Goal: Task Accomplishment & Management: Use online tool/utility

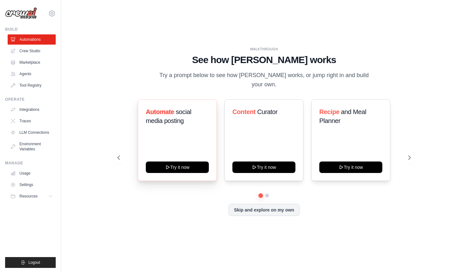
click at [186, 138] on div "Automate social media posting Try it now" at bounding box center [177, 139] width 79 height 81
click at [175, 107] on h3 "Automate social media posting" at bounding box center [177, 116] width 63 height 18
click at [164, 108] on span "Automate" at bounding box center [160, 111] width 28 height 7
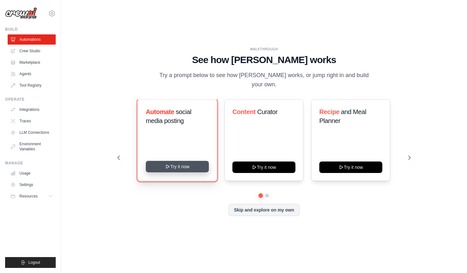
click at [187, 162] on button "Try it now" at bounding box center [177, 166] width 63 height 11
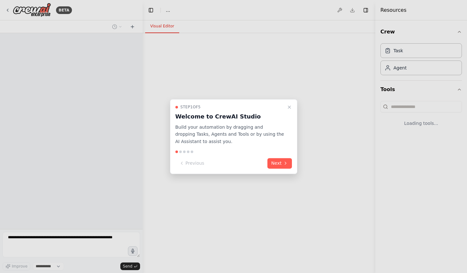
select select "****"
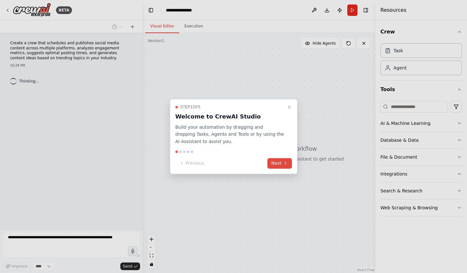
click at [275, 163] on button "Next" at bounding box center [279, 163] width 25 height 11
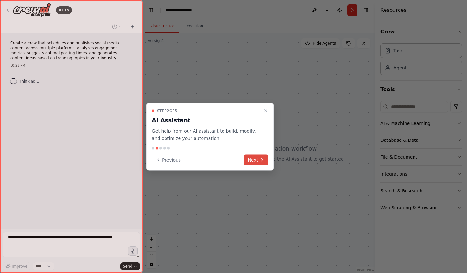
click at [268, 161] on button "Next" at bounding box center [256, 159] width 25 height 11
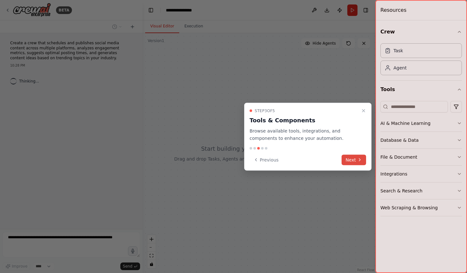
click at [350, 155] on button "Next" at bounding box center [354, 159] width 25 height 11
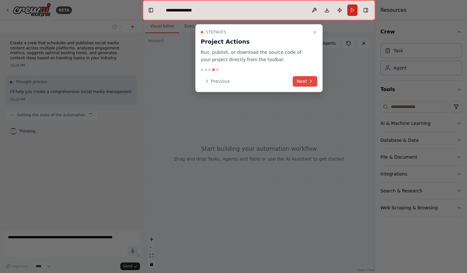
click at [311, 82] on icon at bounding box center [310, 81] width 5 height 5
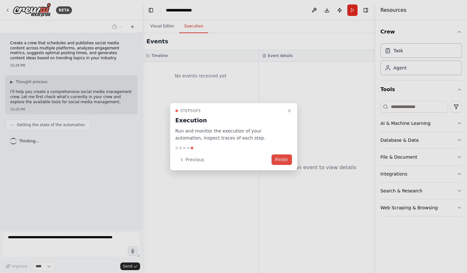
click at [279, 160] on button "Finish" at bounding box center [282, 159] width 20 height 11
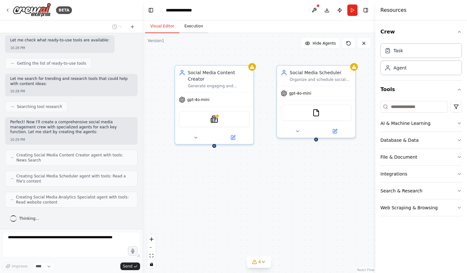
scroll to position [214, 0]
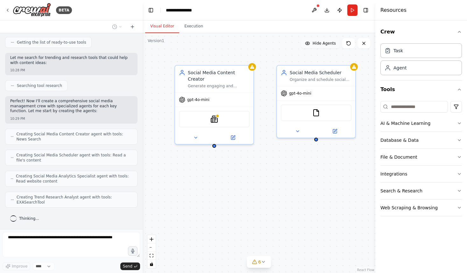
click at [328, 43] on span "Hide Agents" at bounding box center [324, 43] width 23 height 5
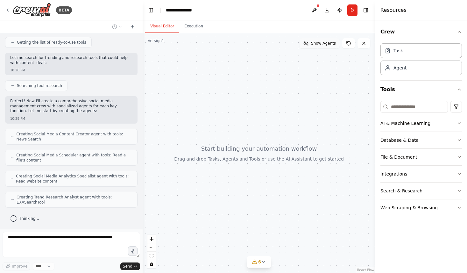
click at [328, 43] on span "Show Agents" at bounding box center [323, 43] width 25 height 5
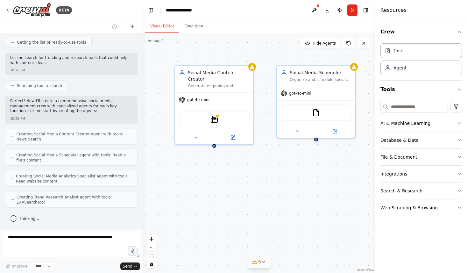
click at [267, 261] on button "6" at bounding box center [259, 262] width 25 height 12
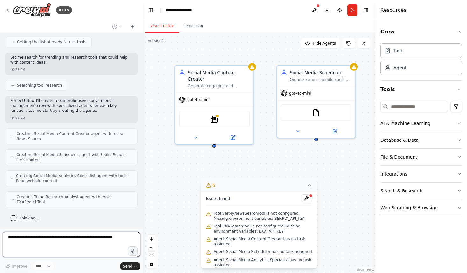
click at [307, 187] on icon at bounding box center [309, 185] width 5 height 5
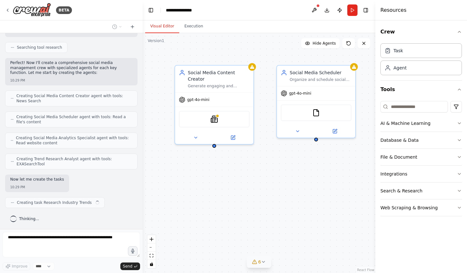
scroll to position [257, 0]
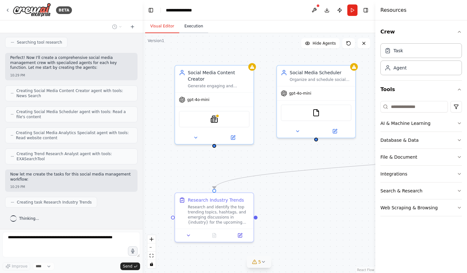
click at [202, 25] on button "Execution" at bounding box center [193, 26] width 29 height 13
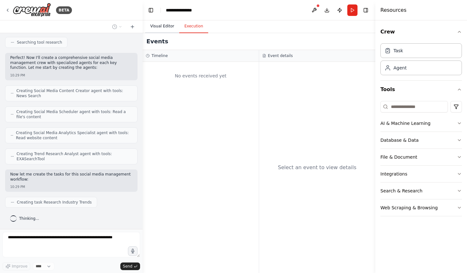
click at [167, 24] on button "Visual Editor" at bounding box center [162, 26] width 34 height 13
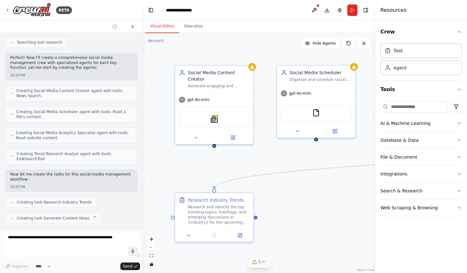
scroll to position [273, 0]
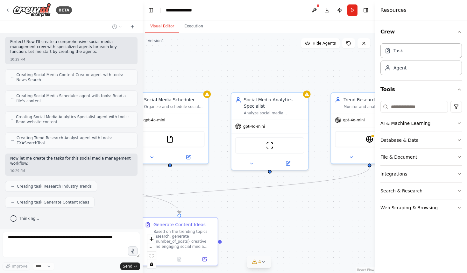
drag, startPoint x: 326, startPoint y: 159, endPoint x: 215, endPoint y: 171, distance: 112.1
click at [215, 171] on div ".deletable-edge-delete-btn { width: 20px; height: 20px; border: 0px solid #ffff…" at bounding box center [259, 153] width 233 height 240
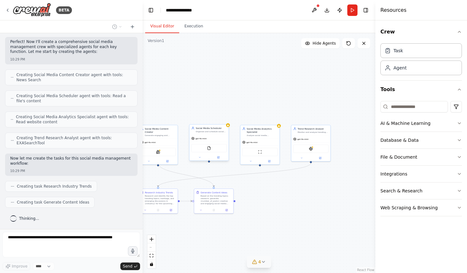
scroll to position [289, 0]
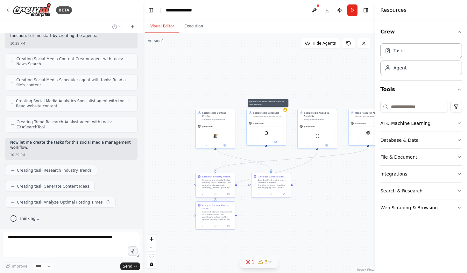
drag, startPoint x: 210, startPoint y: 110, endPoint x: 271, endPoint y: 92, distance: 63.6
click at [271, 92] on div ".deletable-edge-delete-btn { width: 20px; height: 20px; border: 0px solid #ffff…" at bounding box center [259, 153] width 233 height 240
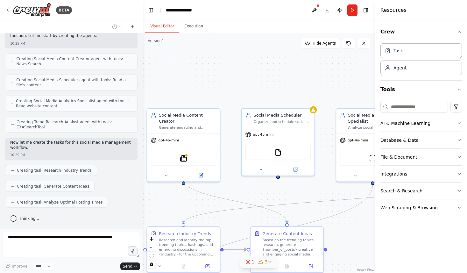
drag, startPoint x: 220, startPoint y: 112, endPoint x: 247, endPoint y: 88, distance: 35.4
click at [247, 88] on div ".deletable-edge-delete-btn { width: 20px; height: 20px; border: 0px solid #ffff…" at bounding box center [259, 153] width 233 height 240
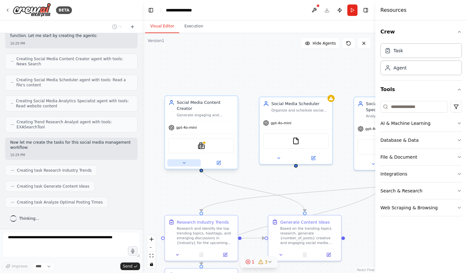
click at [178, 159] on button at bounding box center [183, 162] width 33 height 7
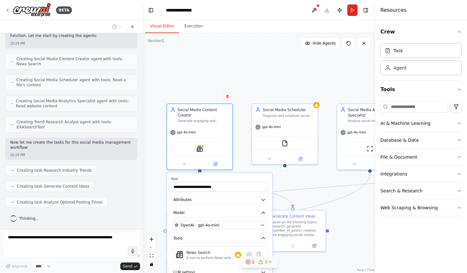
scroll to position [305, 0]
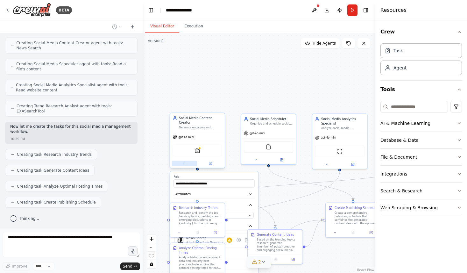
click at [185, 161] on icon at bounding box center [184, 163] width 4 height 4
click at [185, 163] on icon at bounding box center [184, 163] width 2 height 1
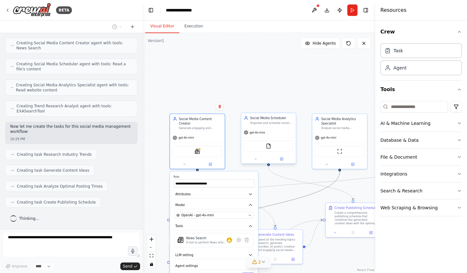
drag, startPoint x: 296, startPoint y: 197, endPoint x: 293, endPoint y: 153, distance: 44.6
click at [296, 151] on div ".deletable-edge-delete-btn { width: 20px; height: 20px; border: 0px solid #ffff…" at bounding box center [228, 174] width 163 height 167
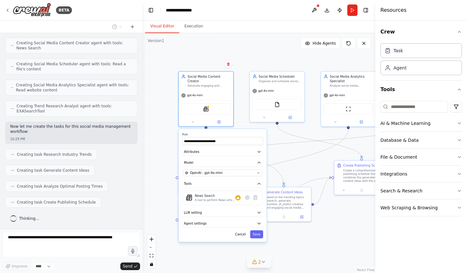
drag, startPoint x: 279, startPoint y: 192, endPoint x: 287, endPoint y: 149, distance: 43.5
click at [287, 149] on div ".deletable-edge-delete-btn { width: 20px; height: 20px; border: 0px solid #ffff…" at bounding box center [259, 153] width 233 height 240
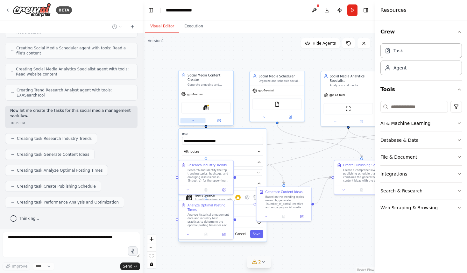
click at [194, 119] on icon at bounding box center [193, 121] width 4 height 4
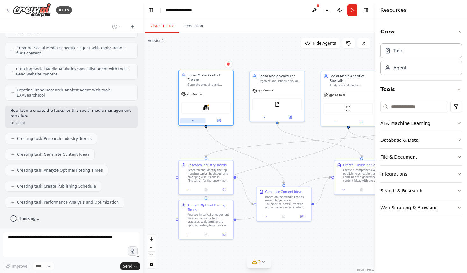
click at [194, 119] on icon at bounding box center [193, 121] width 4 height 4
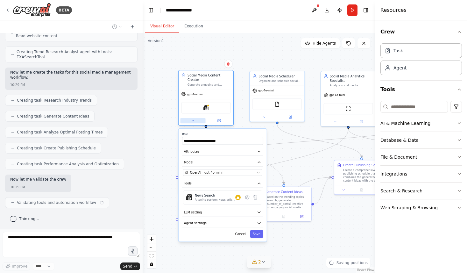
scroll to position [364, 0]
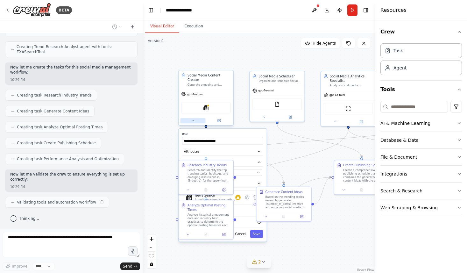
click at [194, 119] on icon at bounding box center [193, 121] width 4 height 4
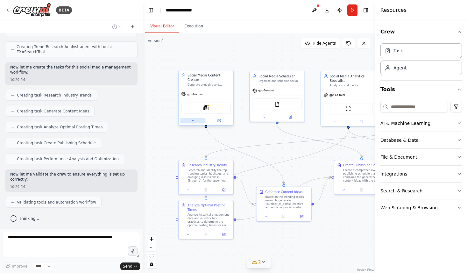
click at [194, 119] on icon at bounding box center [193, 121] width 4 height 4
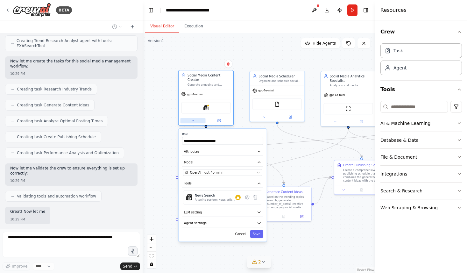
scroll to position [402, 0]
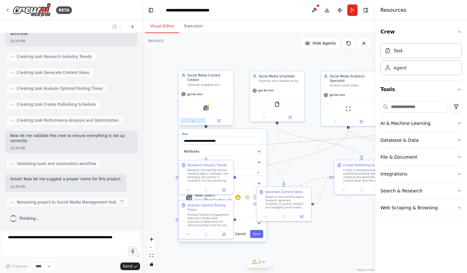
click at [194, 119] on icon at bounding box center [193, 121] width 4 height 4
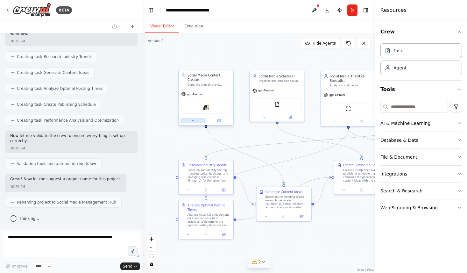
click at [194, 119] on icon at bounding box center [193, 121] width 4 height 4
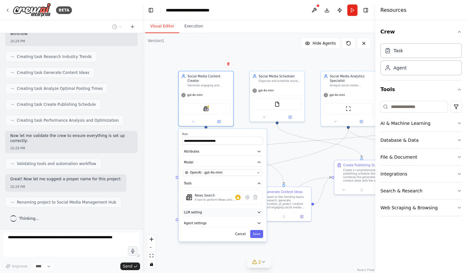
click at [257, 210] on icon "button" at bounding box center [259, 212] width 4 height 4
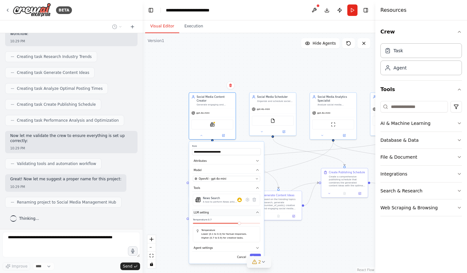
click at [252, 209] on button "LLM setting" at bounding box center [226, 212] width 69 height 7
click at [256, 210] on icon "button" at bounding box center [258, 212] width 4 height 4
click at [254, 218] on button "Agent settings" at bounding box center [226, 221] width 69 height 7
click at [257, 220] on icon "button" at bounding box center [258, 222] width 4 height 4
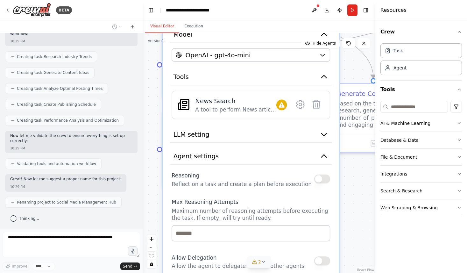
drag, startPoint x: 290, startPoint y: 231, endPoint x: 363, endPoint y: 175, distance: 91.6
click at [363, 176] on div ".deletable-edge-delete-btn { width: 20px; height: 20px; border: 0px solid #ffff…" at bounding box center [259, 153] width 233 height 240
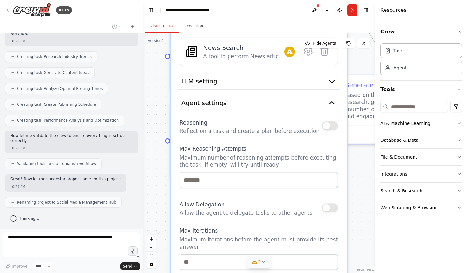
drag, startPoint x: 310, startPoint y: 190, endPoint x: 310, endPoint y: 140, distance: 50.0
click at [310, 154] on p "Maximum number of reasoning attempts before executing the task. If empty, will …" at bounding box center [259, 161] width 159 height 14
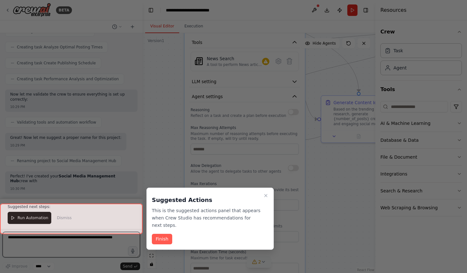
drag, startPoint x: 305, startPoint y: 180, endPoint x: 276, endPoint y: 175, distance: 28.8
click at [276, 175] on div "BETA Create a crew that schedules and publishes social media content across mul…" at bounding box center [233, 136] width 467 height 273
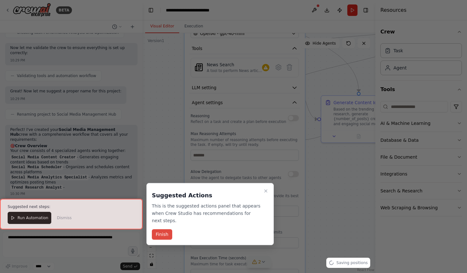
click at [164, 232] on button "Finish" at bounding box center [162, 234] width 20 height 11
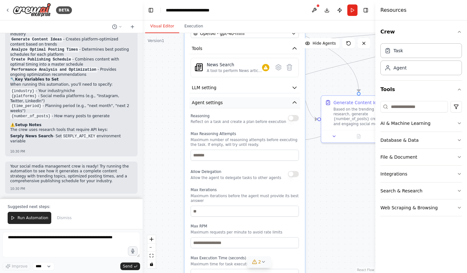
click at [292, 99] on icon "button" at bounding box center [295, 102] width 6 height 6
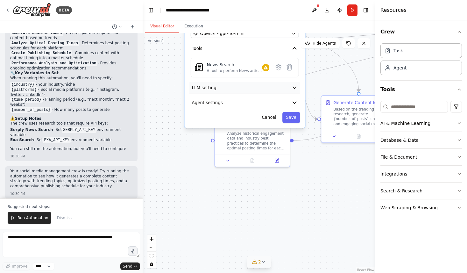
scroll to position [681, 0]
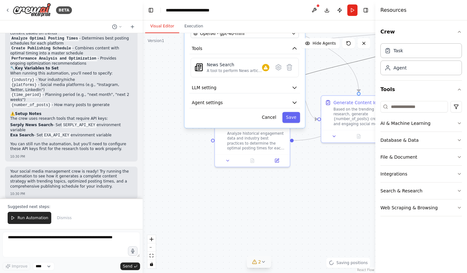
drag, startPoint x: 322, startPoint y: 70, endPoint x: 309, endPoint y: 113, distance: 44.8
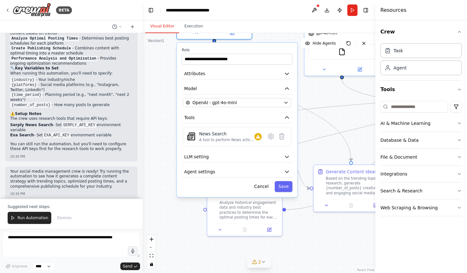
drag, startPoint x: 178, startPoint y: 69, endPoint x: 168, endPoint y: 144, distance: 75.5
click at [168, 144] on div ".deletable-edge-delete-btn { width: 20px; height: 20px; border: 0px solid #ffff…" at bounding box center [259, 153] width 233 height 240
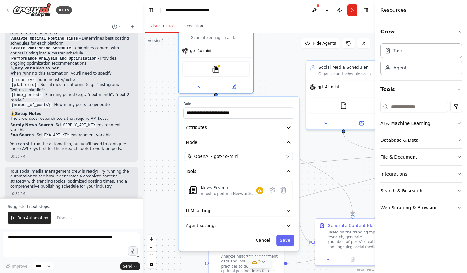
drag, startPoint x: 158, startPoint y: 89, endPoint x: 160, endPoint y: 145, distance: 56.4
click at [160, 145] on div ".deletable-edge-delete-btn { width: 20px; height: 20px; border: 0px solid #ffff…" at bounding box center [259, 153] width 233 height 240
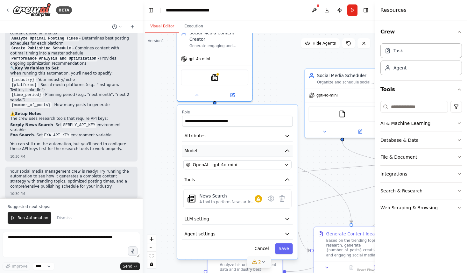
click at [287, 150] on icon "button" at bounding box center [288, 151] width 4 height 2
click at [289, 148] on icon "button" at bounding box center [287, 151] width 6 height 6
click at [287, 150] on icon "button" at bounding box center [288, 151] width 4 height 2
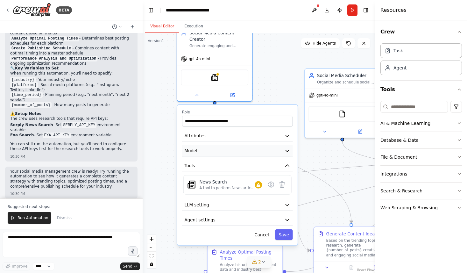
click at [286, 145] on button "Model" at bounding box center [237, 150] width 111 height 11
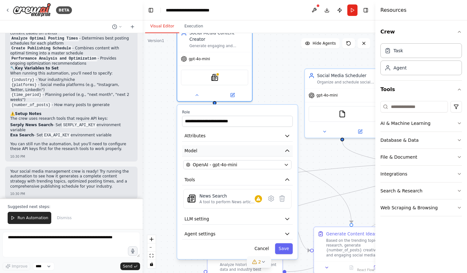
click at [287, 150] on icon "button" at bounding box center [288, 151] width 4 height 2
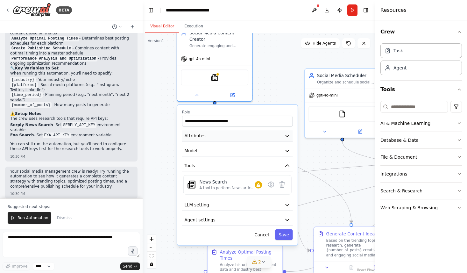
click at [287, 133] on icon "button" at bounding box center [287, 136] width 6 height 6
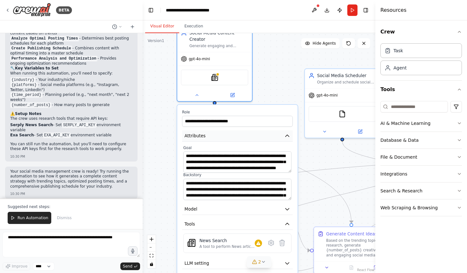
click at [287, 135] on icon "button" at bounding box center [288, 136] width 4 height 2
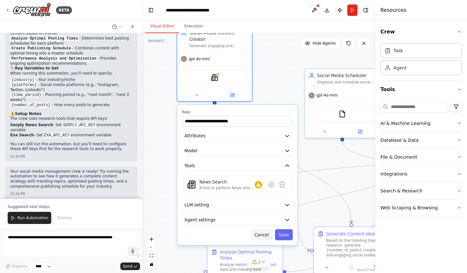
click at [264, 229] on button "Cancel" at bounding box center [262, 234] width 22 height 11
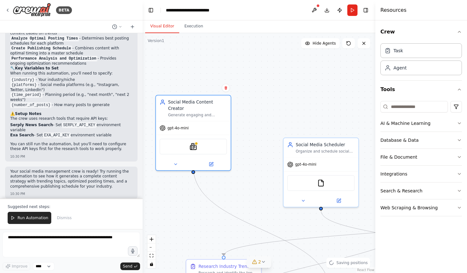
drag, startPoint x: 283, startPoint y: 100, endPoint x: 261, endPoint y: 171, distance: 74.1
click at [261, 170] on div ".deletable-edge-delete-btn { width: 20px; height: 20px; border: 0px solid #ffff…" at bounding box center [259, 153] width 233 height 240
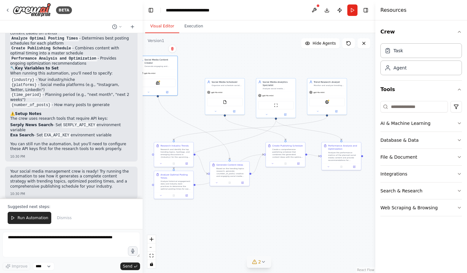
drag, startPoint x: 261, startPoint y: 171, endPoint x: 194, endPoint y: 95, distance: 101.0
click at [194, 95] on div ".deletable-edge-delete-btn { width: 20px; height: 20px; border: 0px solid #ffff…" at bounding box center [259, 153] width 233 height 240
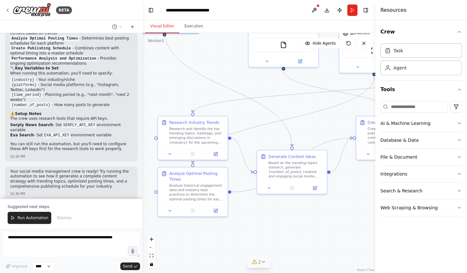
drag, startPoint x: 201, startPoint y: 137, endPoint x: 236, endPoint y: 74, distance: 71.4
click at [236, 74] on div ".deletable-edge-delete-btn { width: 20px; height: 20px; border: 0px solid #ffff…" at bounding box center [259, 153] width 233 height 240
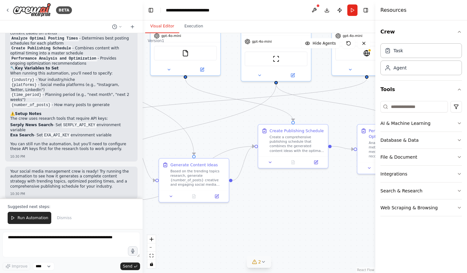
drag, startPoint x: 336, startPoint y: 66, endPoint x: 229, endPoint y: 76, distance: 107.4
click at [230, 76] on div ".deletable-edge-delete-btn { width: 20px; height: 20px; border: 0px solid #ffff…" at bounding box center [259, 153] width 233 height 240
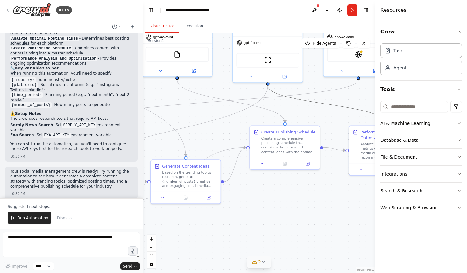
drag, startPoint x: 307, startPoint y: 103, endPoint x: 190, endPoint y: 108, distance: 117.3
click at [190, 108] on div ".deletable-edge-delete-btn { width: 20px; height: 20px; border: 0px solid #ffff…" at bounding box center [259, 153] width 233 height 240
drag, startPoint x: 318, startPoint y: 104, endPoint x: 237, endPoint y: 91, distance: 82.5
click at [237, 91] on div ".deletable-edge-delete-btn { width: 20px; height: 20px; border: 0px solid #ffff…" at bounding box center [259, 153] width 233 height 240
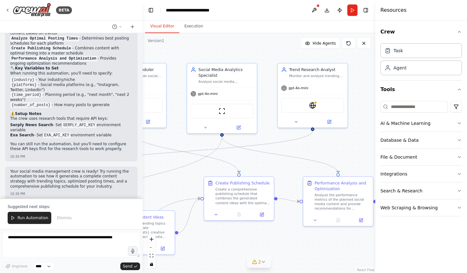
drag, startPoint x: 298, startPoint y: 109, endPoint x: 250, endPoint y: 159, distance: 69.4
click at [250, 159] on div ".deletable-edge-delete-btn { width: 20px; height: 20px; border: 0px solid #ffff…" at bounding box center [259, 153] width 233 height 240
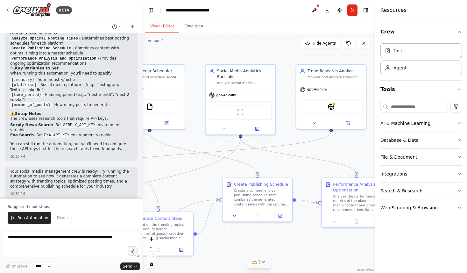
drag, startPoint x: 192, startPoint y: 142, endPoint x: 211, endPoint y: 143, distance: 19.8
click at [212, 144] on div ".deletable-edge-delete-btn { width: 20px; height: 20px; border: 0px solid #ffff…" at bounding box center [259, 153] width 233 height 240
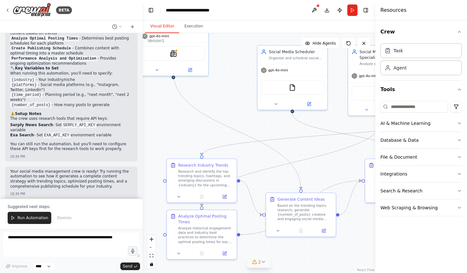
drag, startPoint x: 172, startPoint y: 164, endPoint x: 321, endPoint y: 145, distance: 150.1
click at [321, 145] on div ".deletable-edge-delete-btn { width: 20px; height: 20px; border: 0px solid #ffff…" at bounding box center [259, 153] width 233 height 240
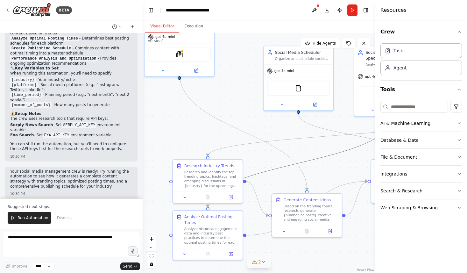
drag, startPoint x: 257, startPoint y: 174, endPoint x: 268, endPoint y: 155, distance: 22.5
click at [268, 155] on div ".deletable-edge-delete-btn { width: 20px; height: 20px; border: 0px solid #ffff…" at bounding box center [259, 153] width 233 height 240
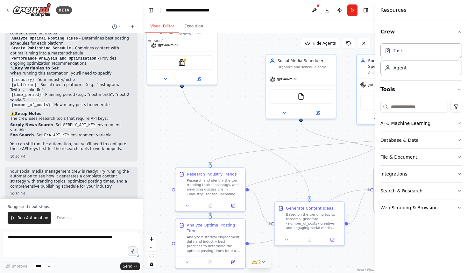
drag, startPoint x: 265, startPoint y: 167, endPoint x: 267, endPoint y: 175, distance: 7.8
click at [267, 175] on div ".deletable-edge-delete-btn { width: 20px; height: 20px; border: 0px solid #ffff…" at bounding box center [259, 153] width 233 height 240
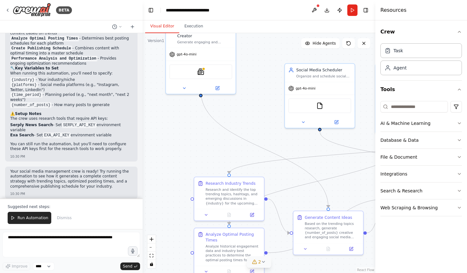
drag, startPoint x: 238, startPoint y: 94, endPoint x: 269, endPoint y: 127, distance: 45.3
click at [269, 127] on div ".deletable-edge-delete-btn { width: 20px; height: 20px; border: 0px solid #ffff…" at bounding box center [259, 153] width 233 height 240
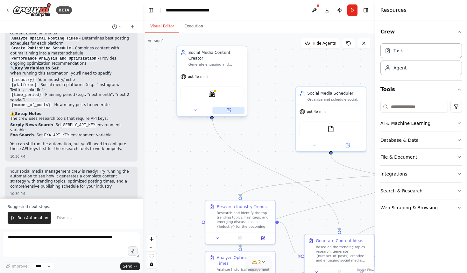
click at [226, 107] on button at bounding box center [228, 110] width 32 height 7
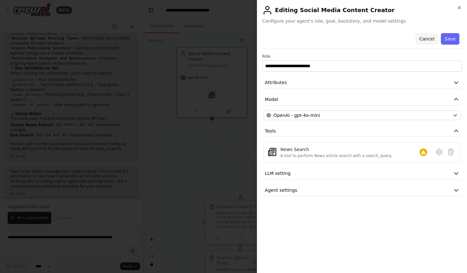
click at [427, 36] on button "Cancel" at bounding box center [426, 38] width 23 height 11
